Goal: Information Seeking & Learning: Learn about a topic

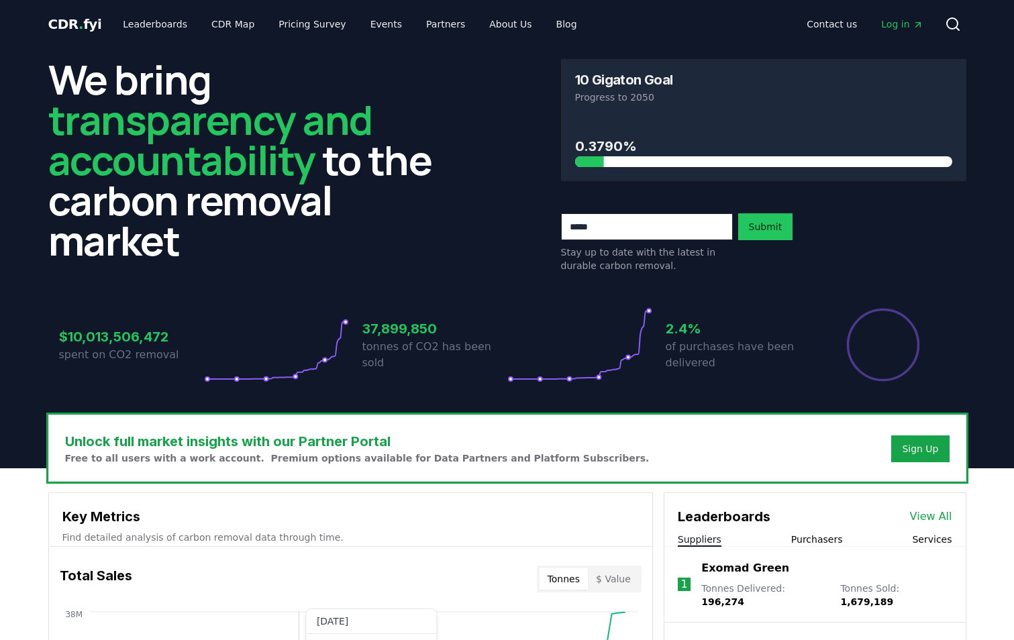
scroll to position [470, 0]
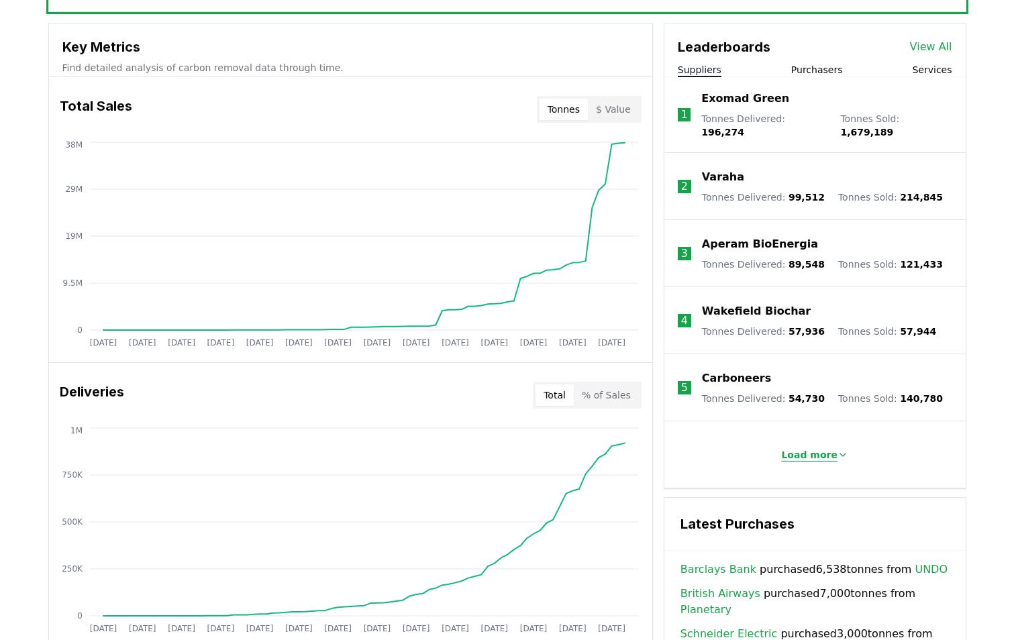
click at [826, 448] on p "Load more" at bounding box center [809, 454] width 56 height 13
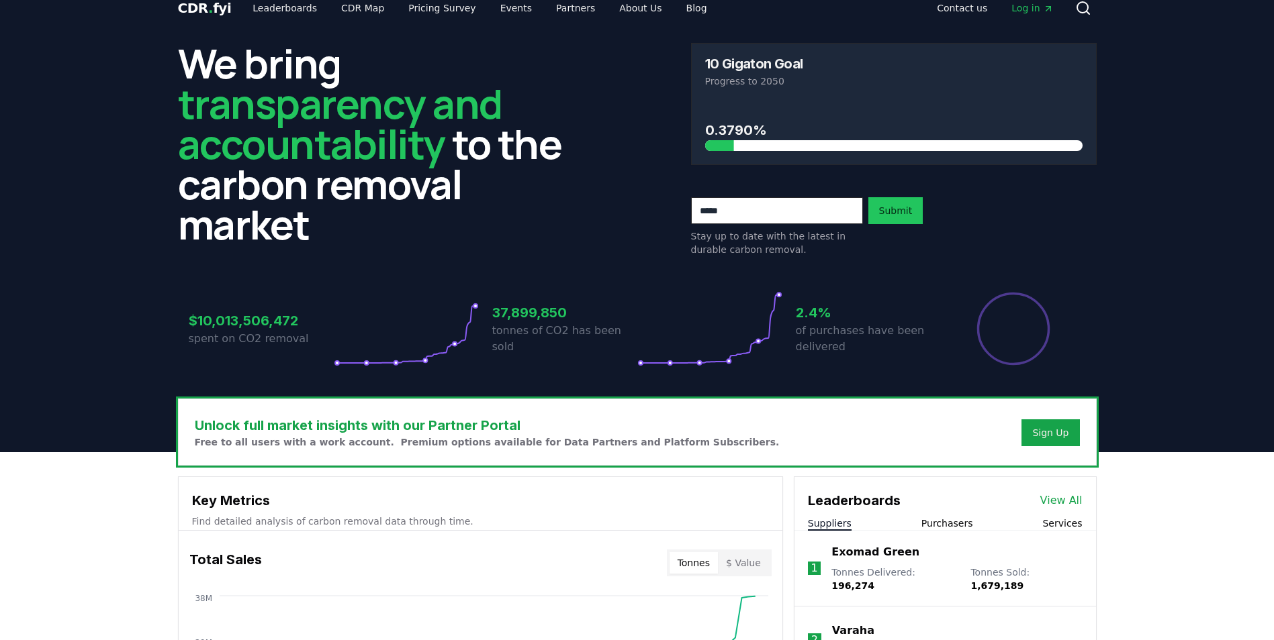
scroll to position [0, 0]
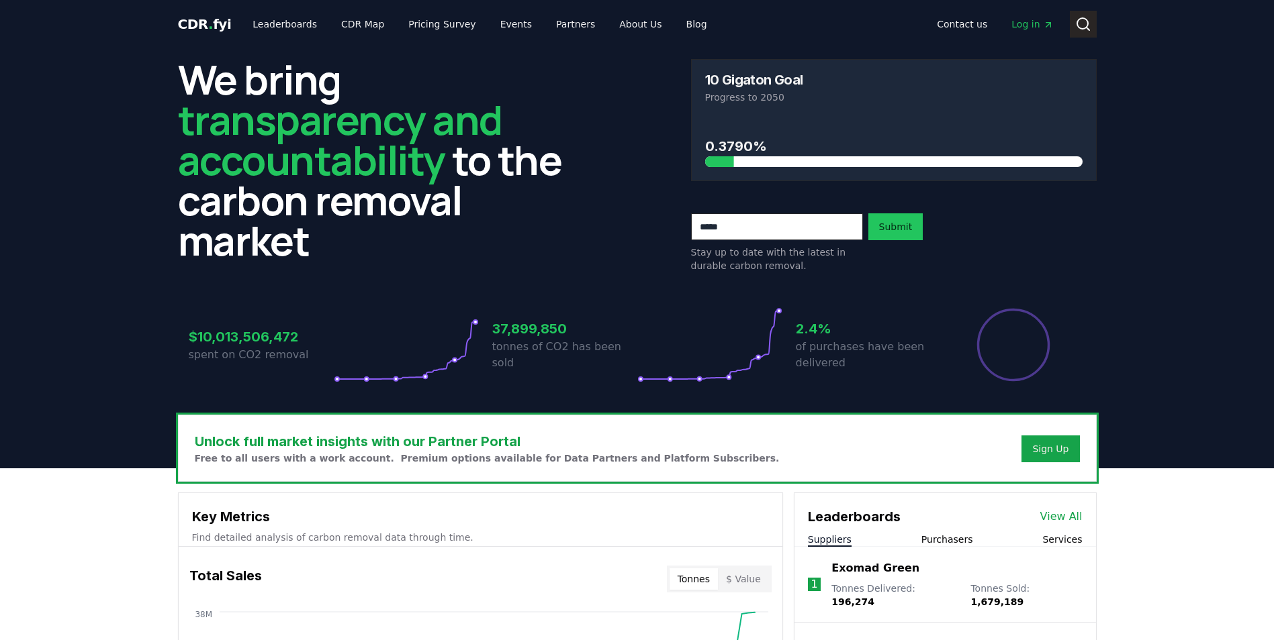
click at [1014, 29] on icon at bounding box center [1083, 24] width 16 height 16
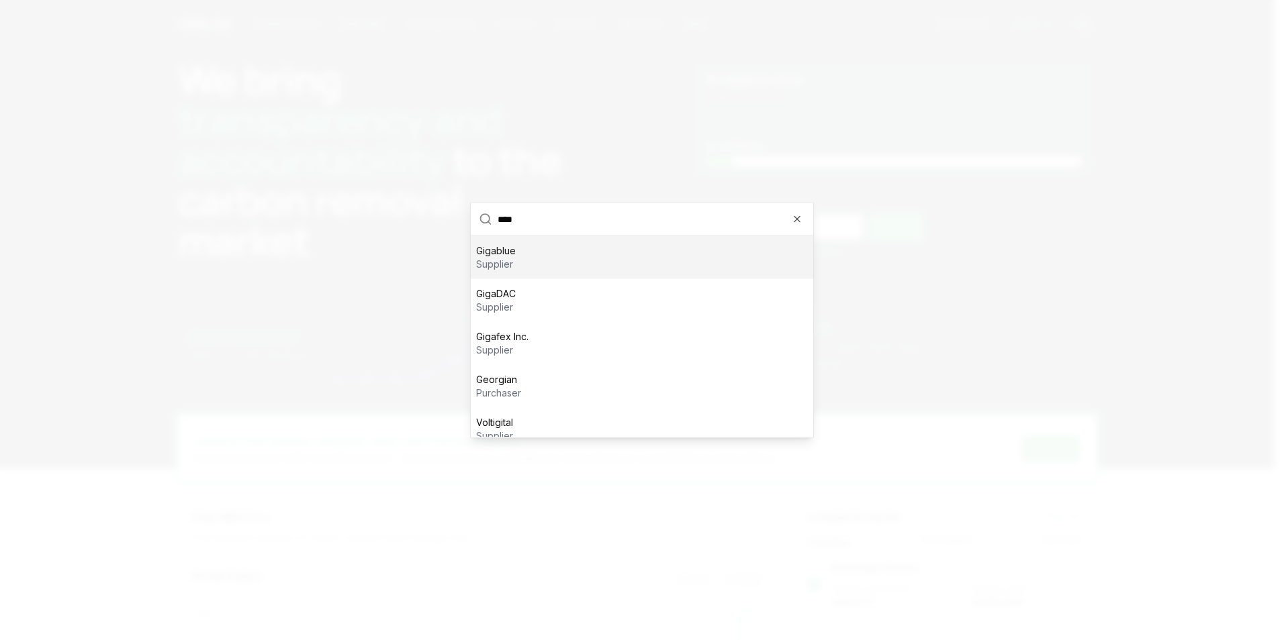
type input "****"
click at [546, 256] on div "Gigablue supplier" at bounding box center [642, 257] width 342 height 43
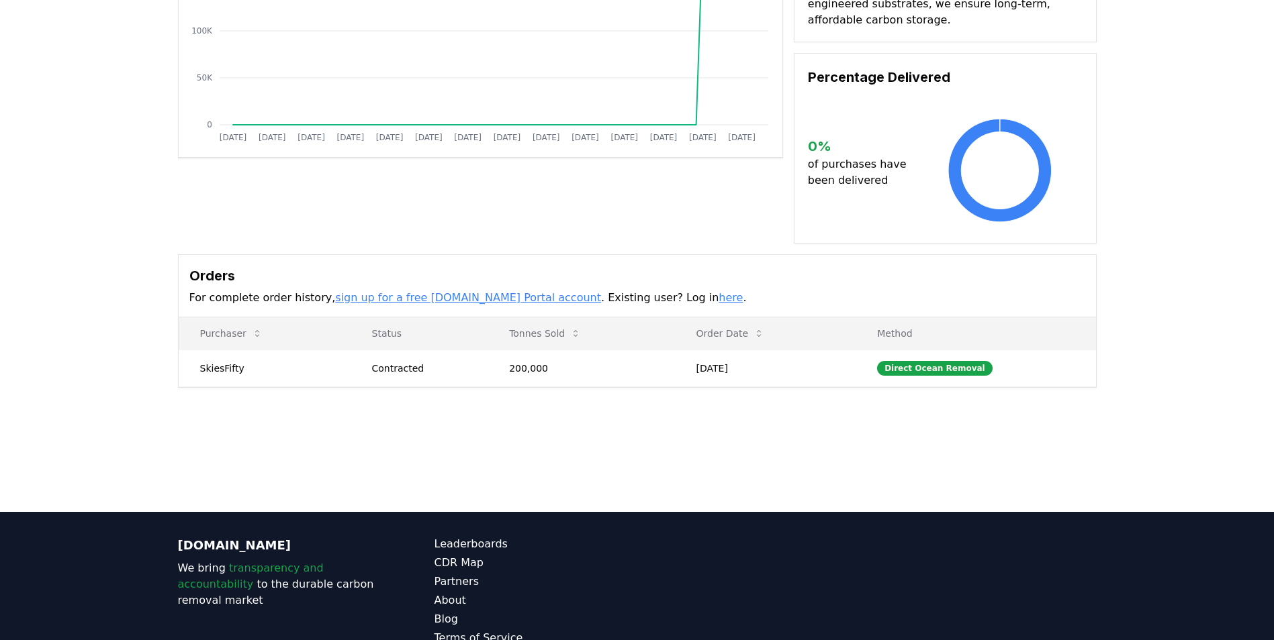
scroll to position [269, 0]
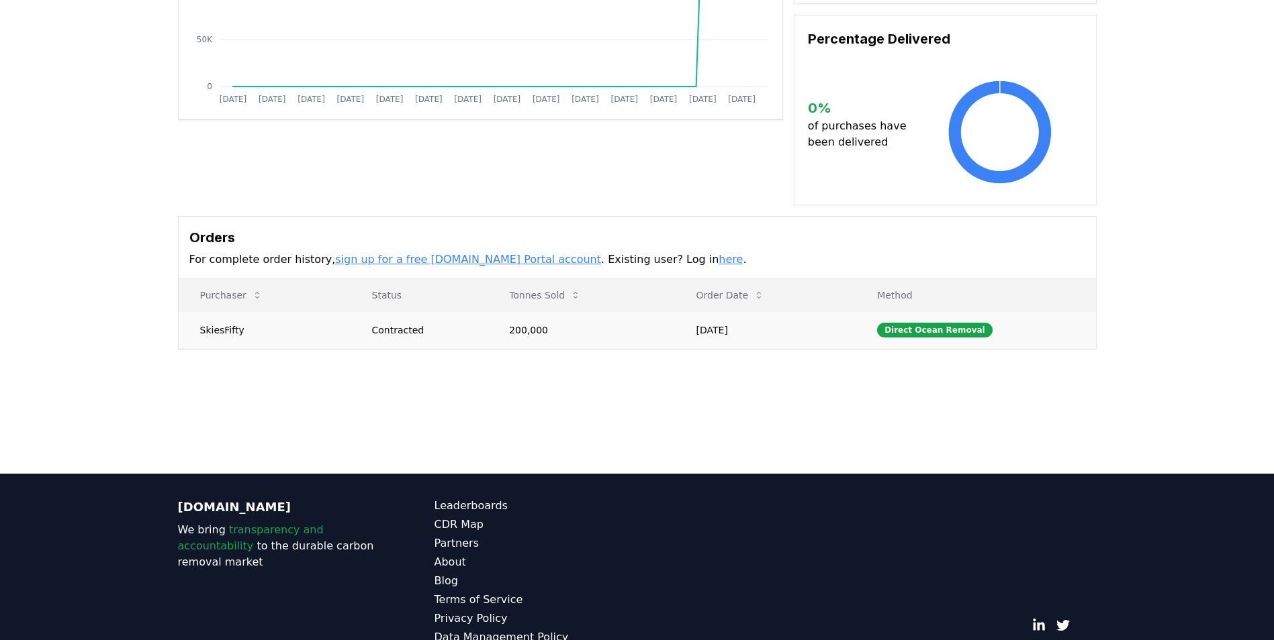
click at [538, 312] on td "200,000" at bounding box center [580, 330] width 187 height 37
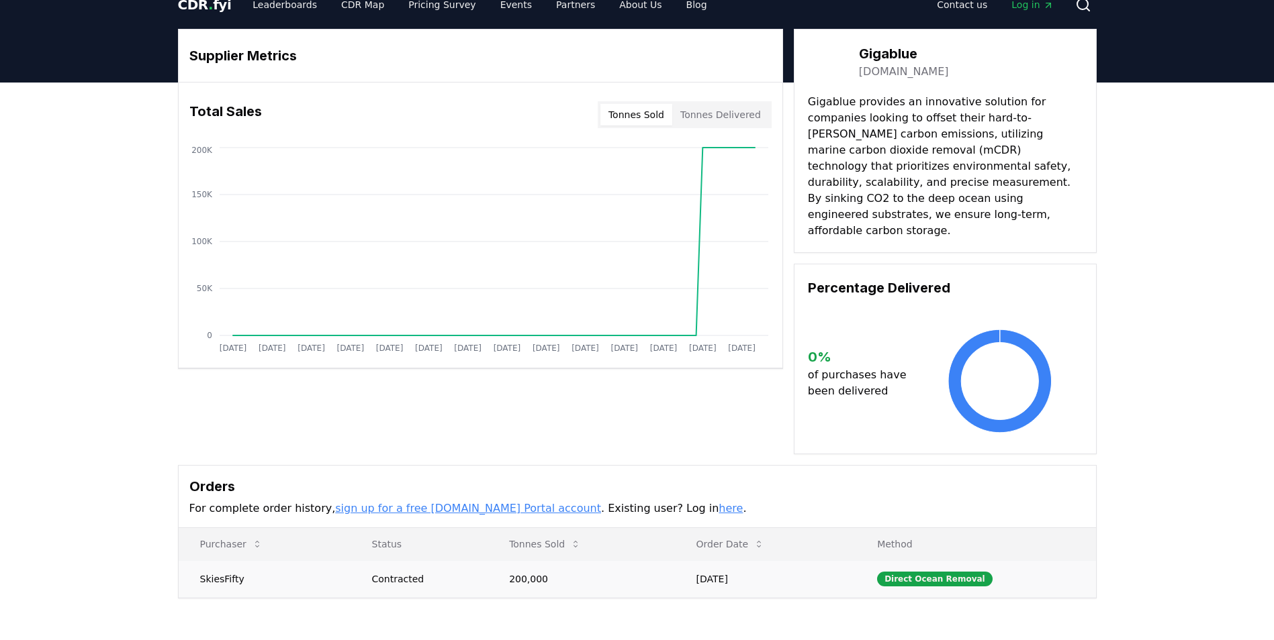
scroll to position [0, 0]
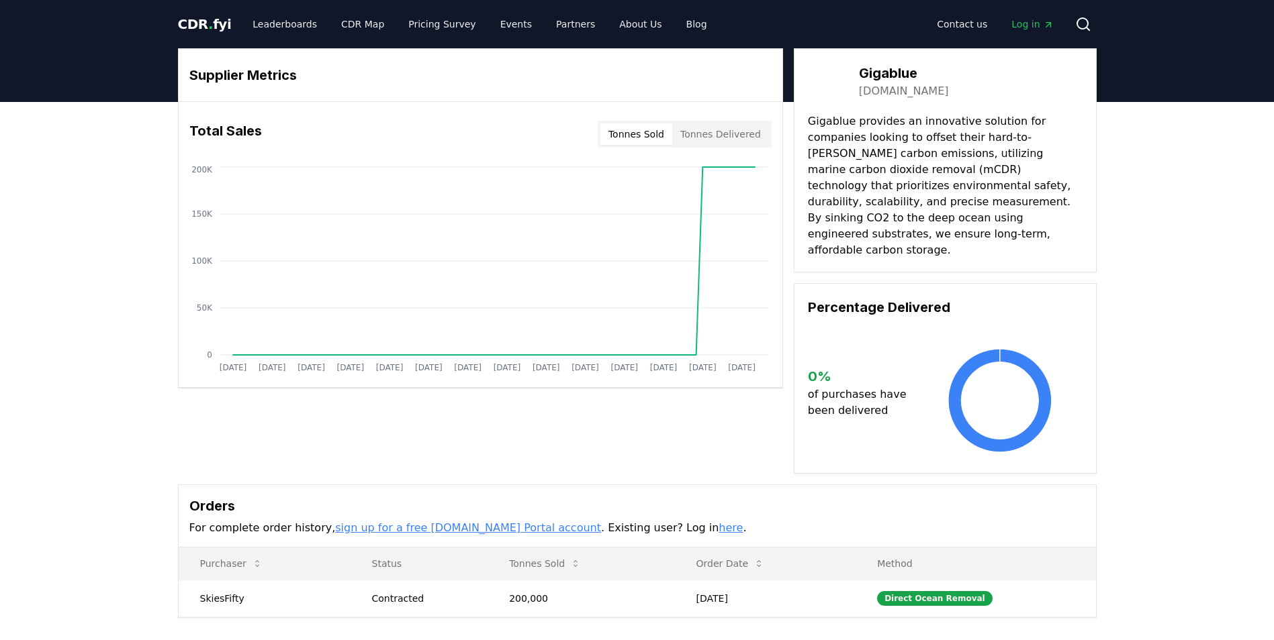
click at [739, 130] on button "Tonnes Delivered" at bounding box center [720, 134] width 97 height 21
click at [651, 130] on button "Tonnes Sold" at bounding box center [636, 134] width 72 height 21
click at [728, 130] on button "Tonnes Delivered" at bounding box center [720, 134] width 97 height 21
click at [610, 130] on button "Tonnes Sold" at bounding box center [636, 134] width 72 height 21
